Goal: Task Accomplishment & Management: Manage account settings

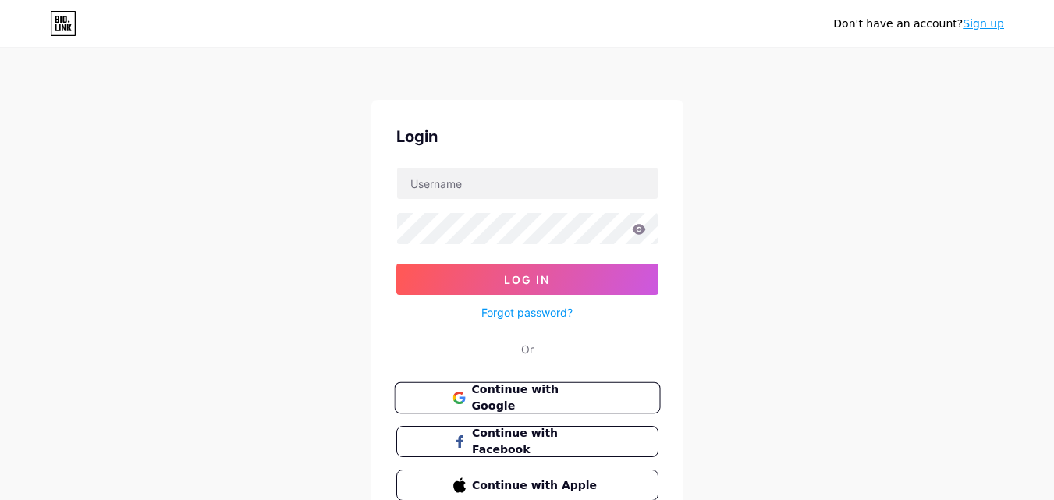
click at [506, 391] on span "Continue with Google" at bounding box center [536, 398] width 130 height 34
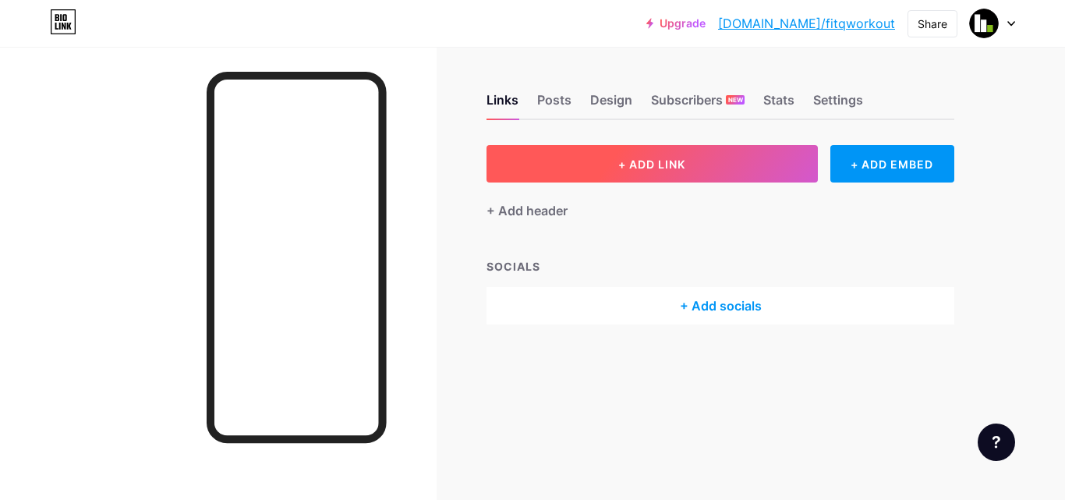
click at [636, 160] on span "+ ADD LINK" at bounding box center [651, 164] width 67 height 13
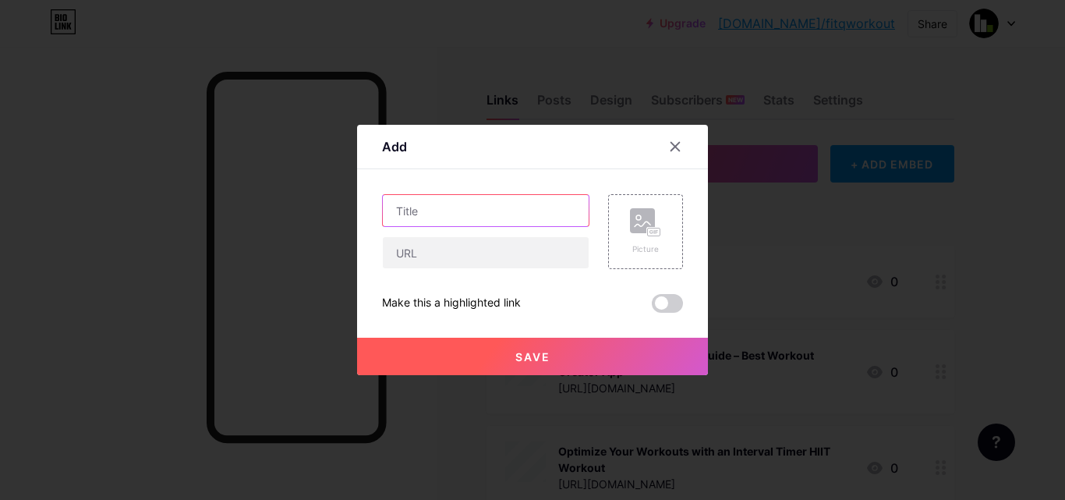
click at [446, 214] on input "text" at bounding box center [486, 210] width 206 height 31
paste input "How a Workout Creator App Can Transform Your Fitness Journey"
type input "How a Workout Creator App Can Transform Your Fitness Journey"
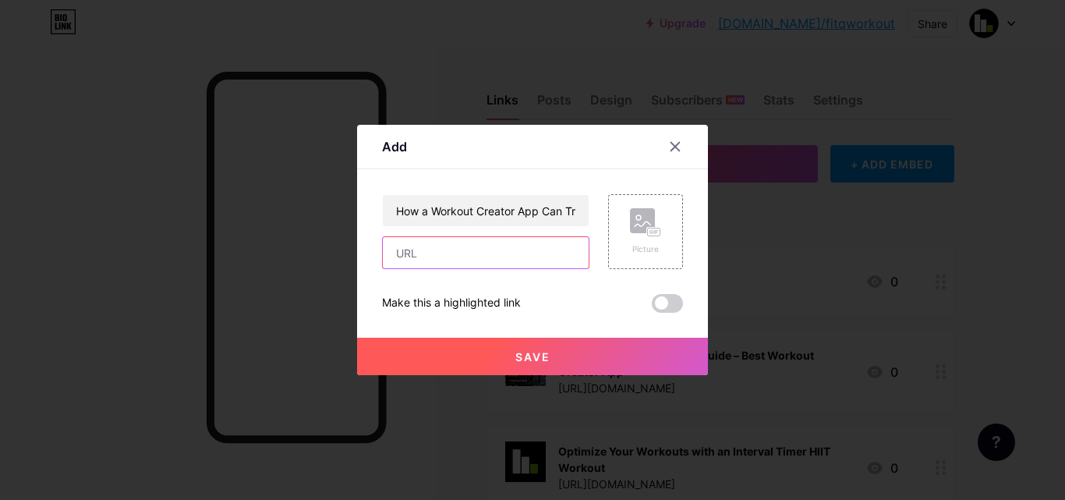
click at [434, 256] on input "text" at bounding box center [486, 252] width 206 height 31
paste input "[URL][DOMAIN_NAME]"
type input "[URL][DOMAIN_NAME]"
click at [646, 218] on rect at bounding box center [642, 220] width 25 height 25
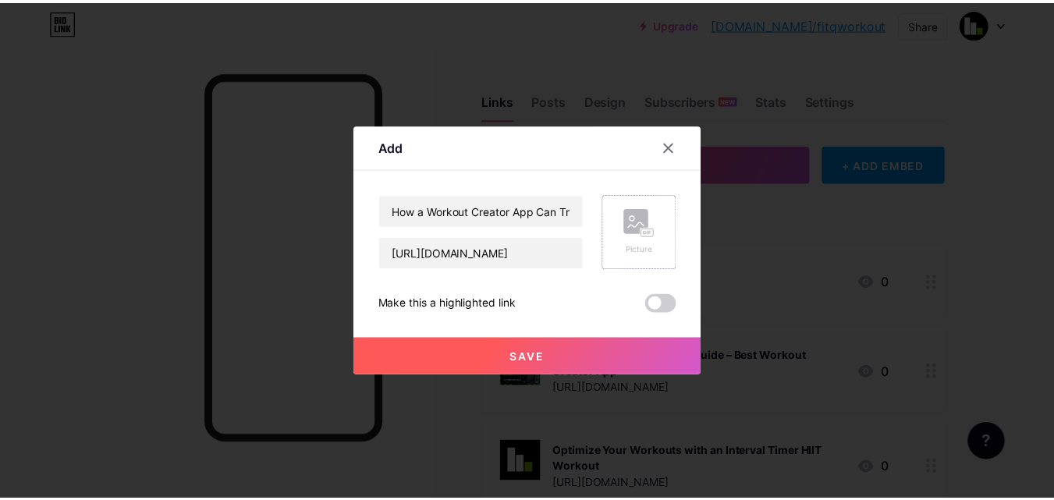
scroll to position [0, 0]
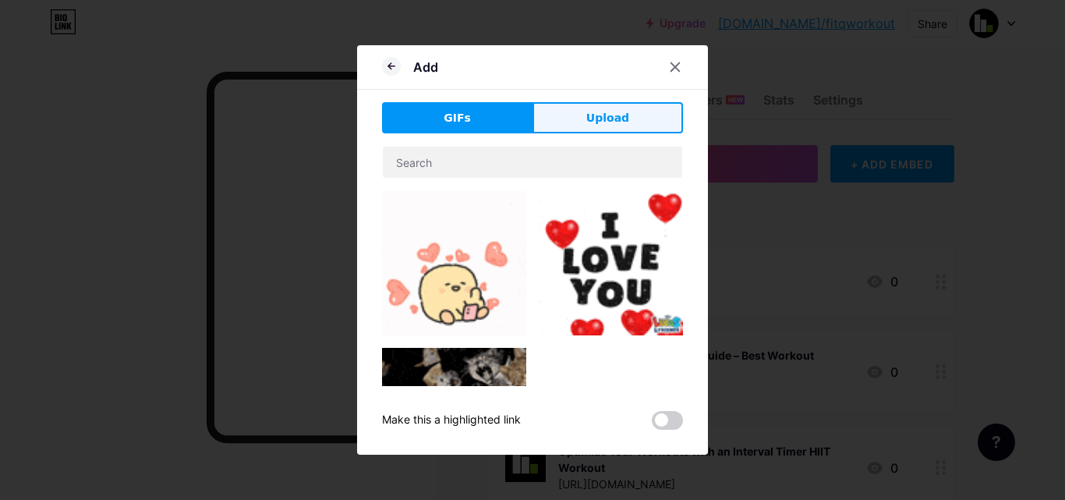
click at [579, 120] on button "Upload" at bounding box center [608, 117] width 151 height 31
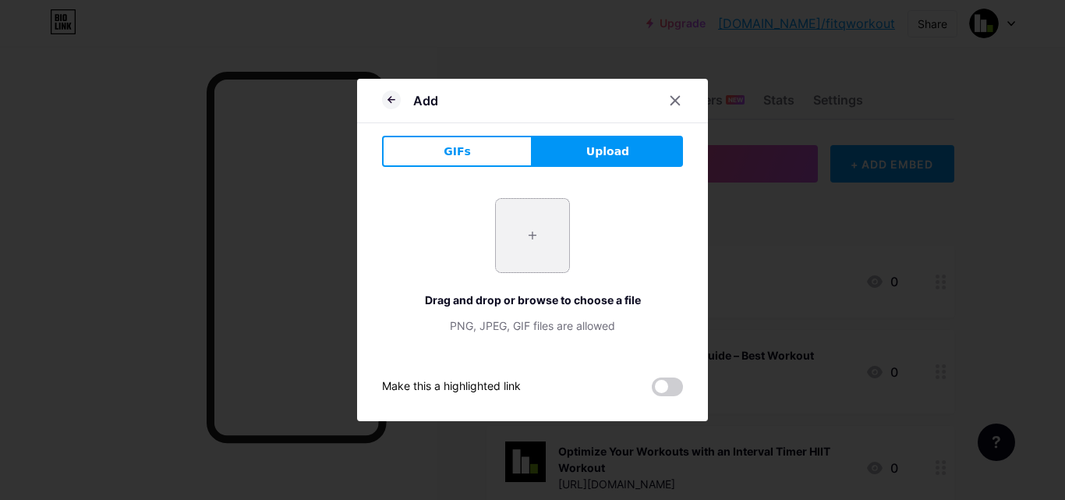
click at [528, 225] on input "file" at bounding box center [532, 235] width 73 height 73
type input "C:\fakepath\Untitled design (11).png"
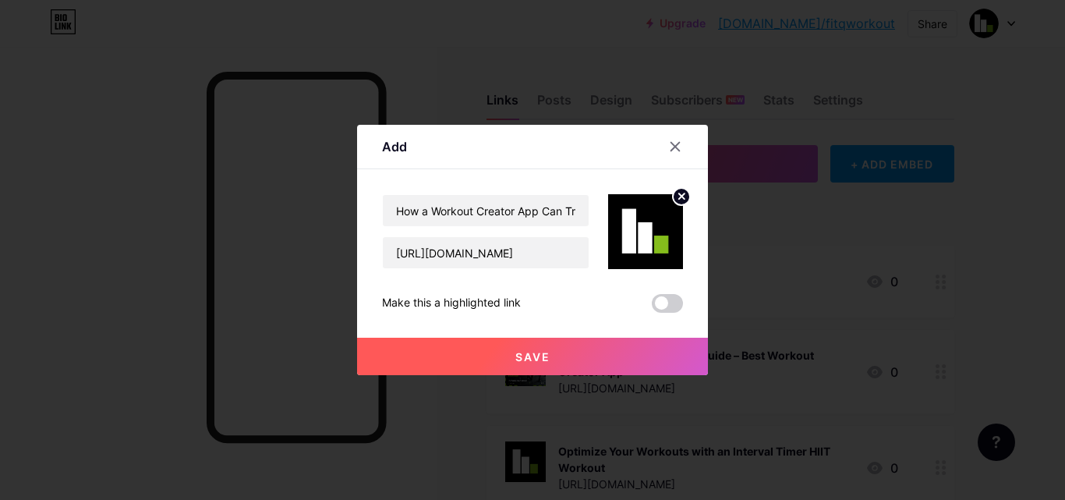
click at [599, 361] on button "Save" at bounding box center [532, 356] width 351 height 37
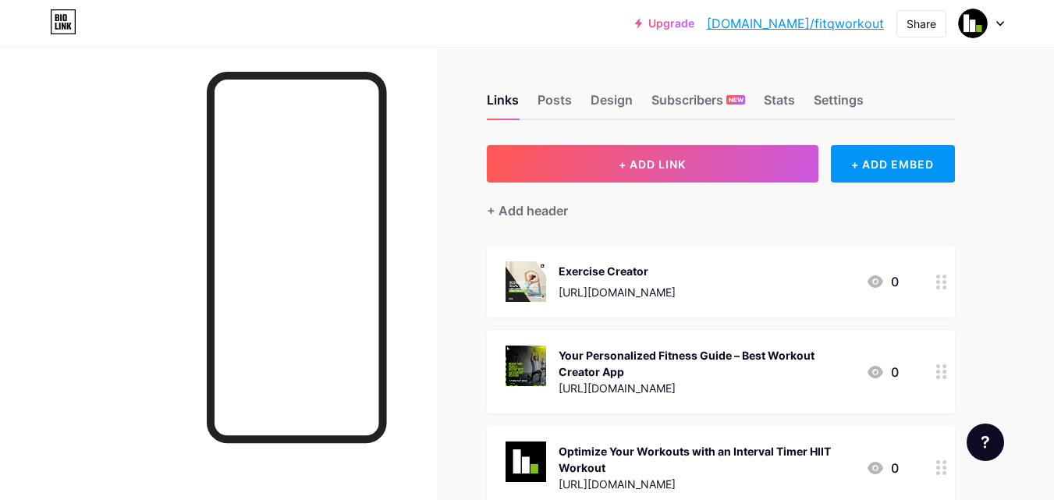
click at [831, 20] on link "[DOMAIN_NAME]/fitqworkout" at bounding box center [795, 23] width 177 height 19
